Goal: Find specific page/section: Find specific page/section

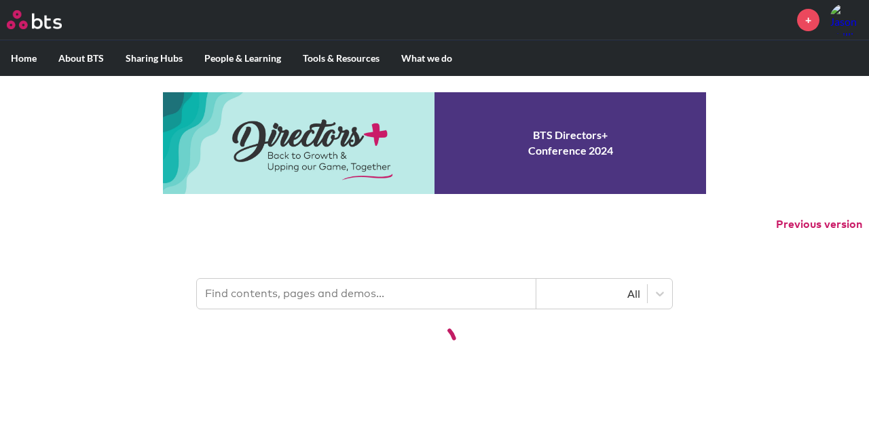
click at [318, 302] on input "text" at bounding box center [366, 294] width 339 height 30
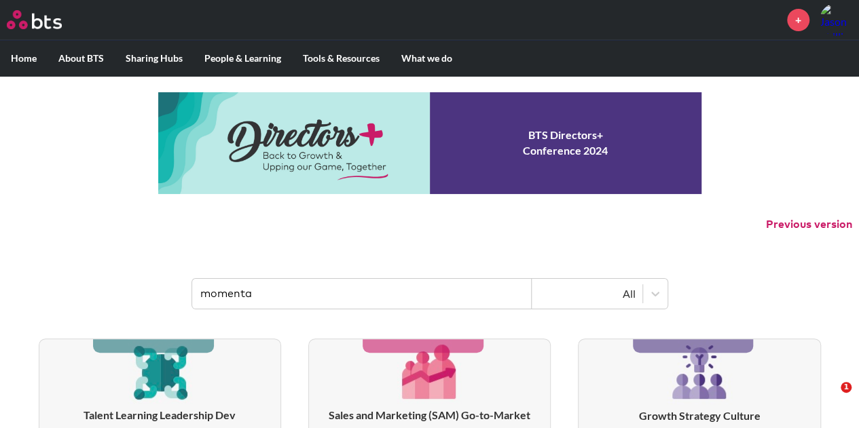
type input "momenta"
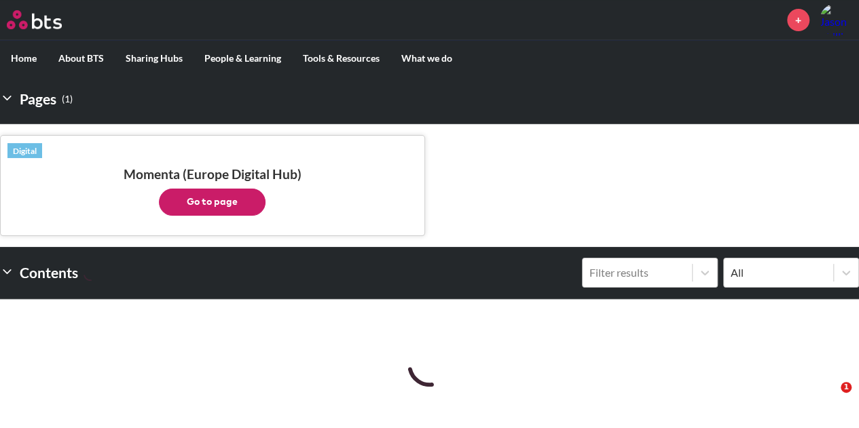
scroll to position [249, 0]
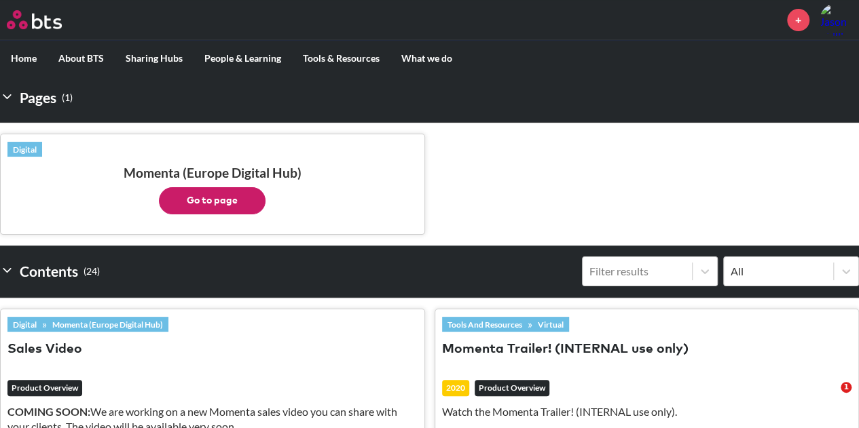
click at [238, 202] on button "Go to page" at bounding box center [212, 200] width 107 height 27
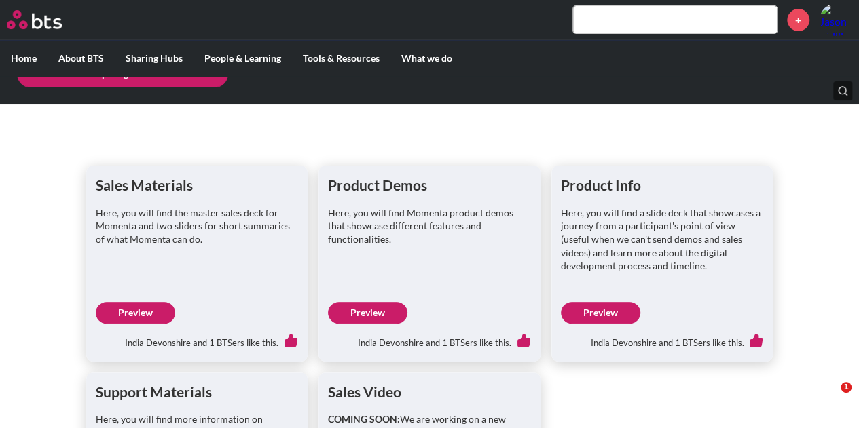
scroll to position [126, 0]
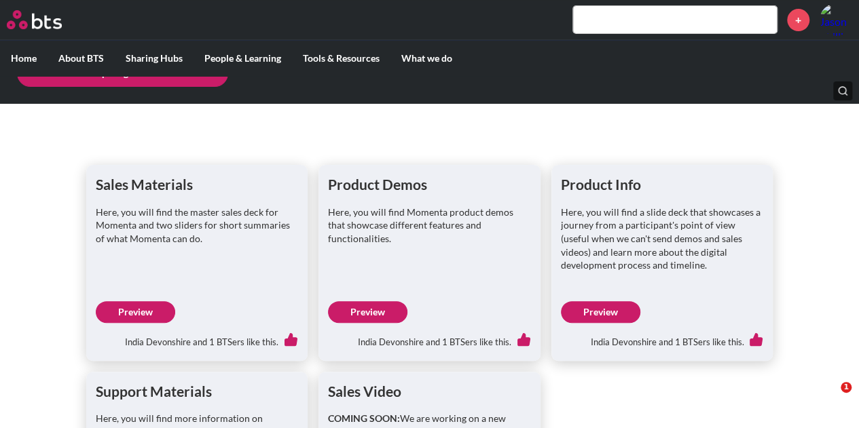
click at [147, 314] on link "Preview" at bounding box center [135, 312] width 79 height 22
